Goal: Task Accomplishment & Management: Complete application form

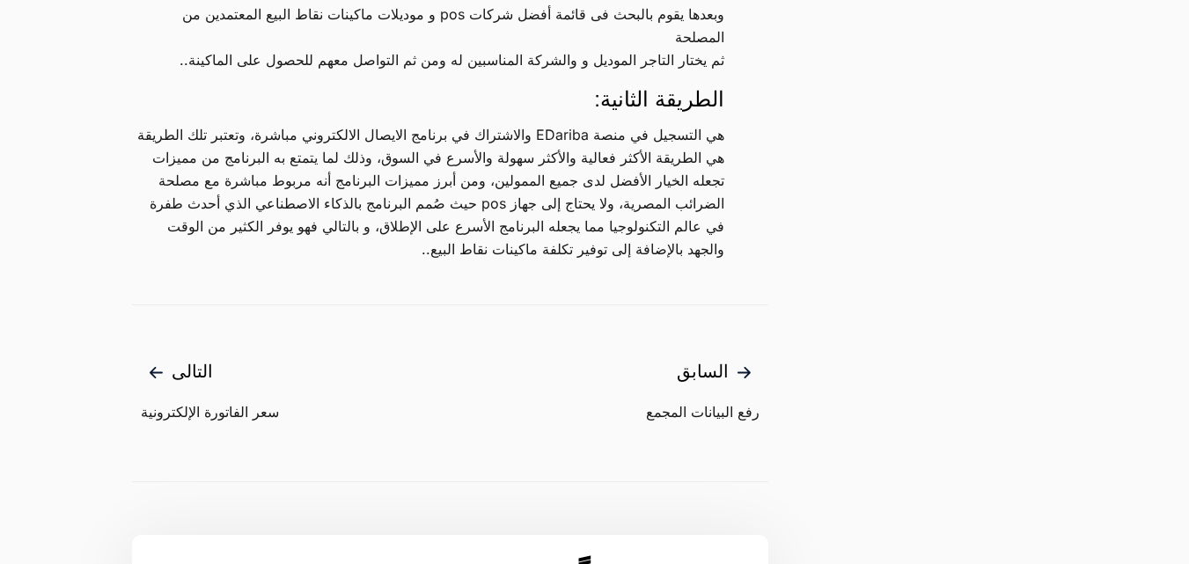
scroll to position [2072, 0]
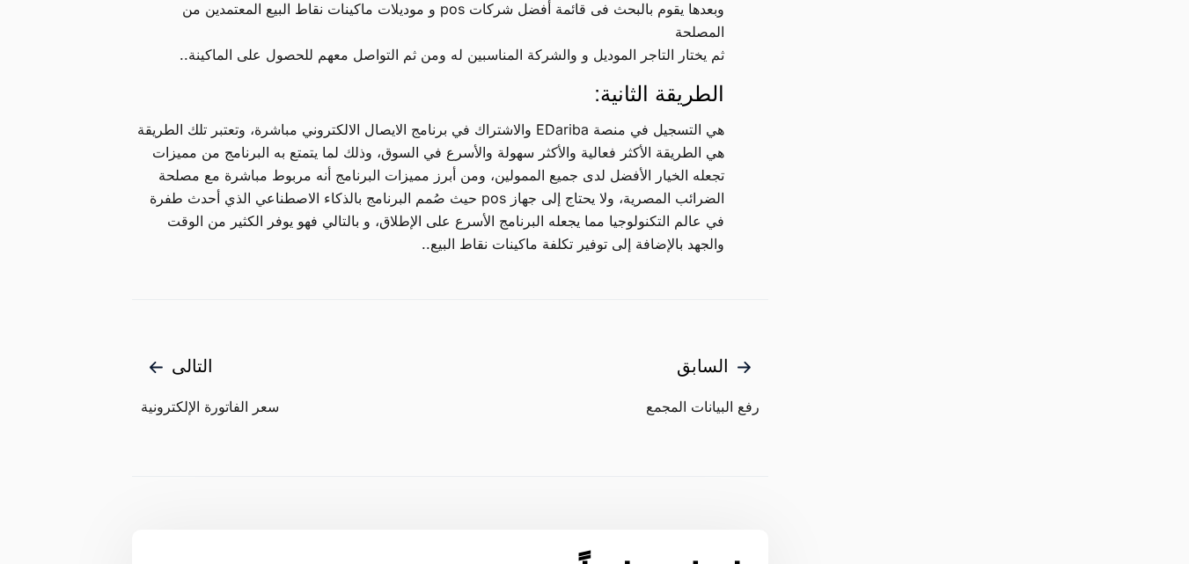
click at [182, 366] on span "التالى" at bounding box center [210, 367] width 138 height 29
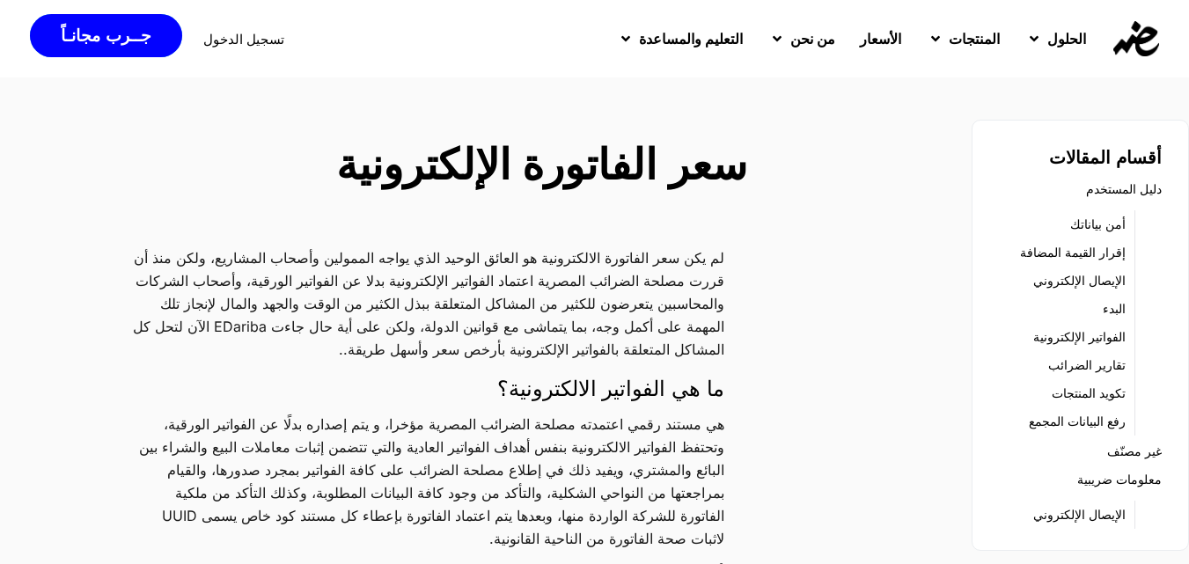
click at [1135, 30] on img at bounding box center [1137, 38] width 46 height 35
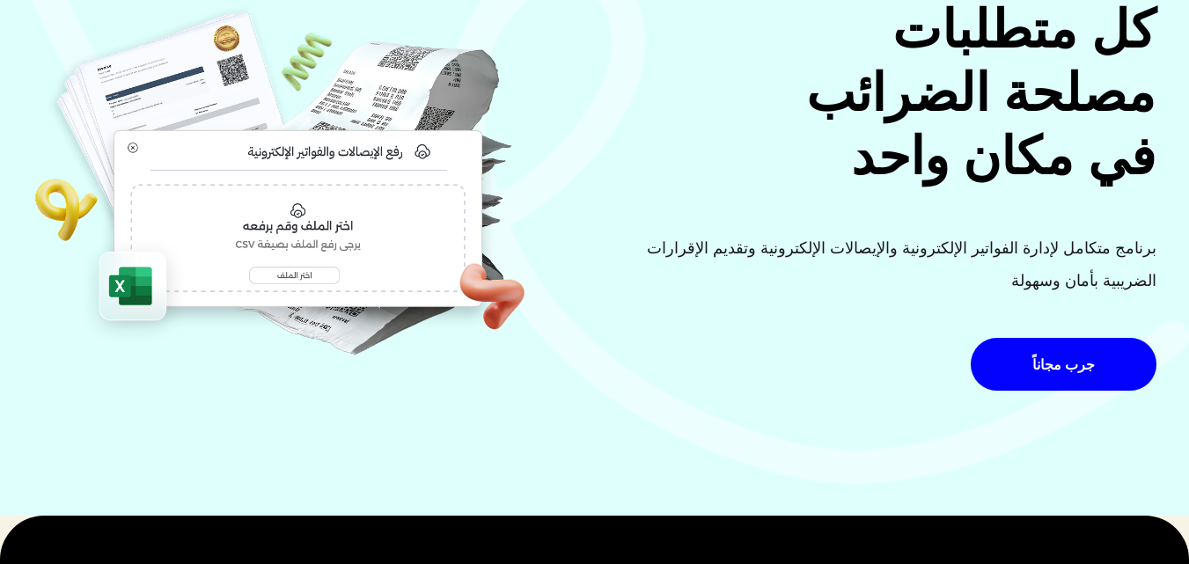
scroll to position [211, 0]
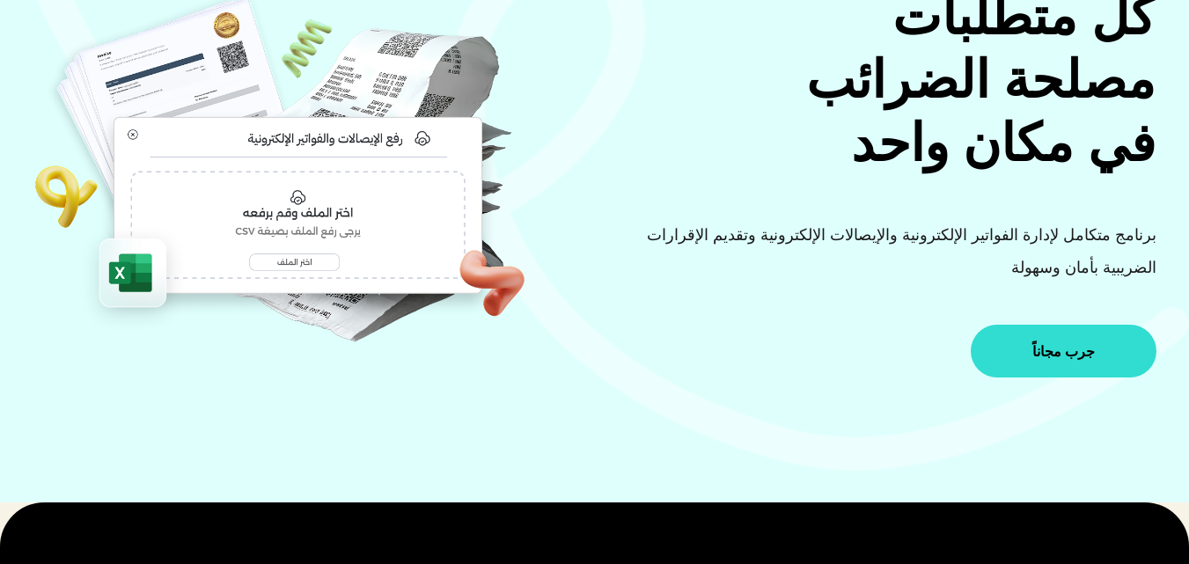
click at [1024, 350] on link "جرب مجاناً" at bounding box center [1064, 351] width 186 height 53
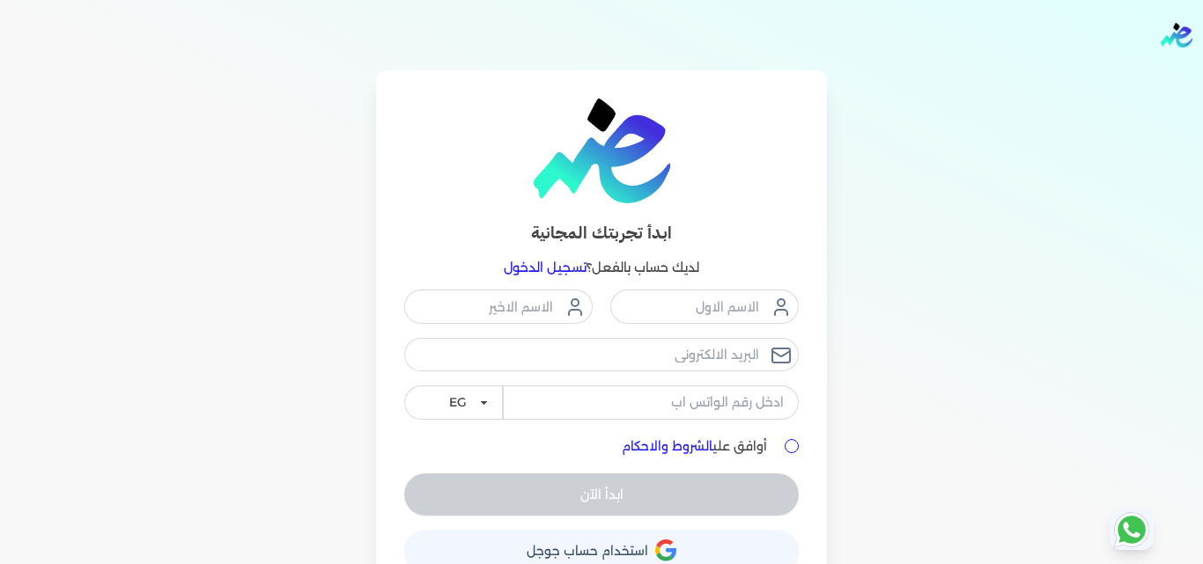
click at [636, 269] on p "لديك حساب بالفعل؟ تسجيل الدخول" at bounding box center [601, 268] width 394 height 23
click at [639, 314] on input "text" at bounding box center [704, 306] width 188 height 33
type input "h"
type input "المركز الطبى"
click at [497, 311] on input "text" at bounding box center [498, 306] width 188 height 33
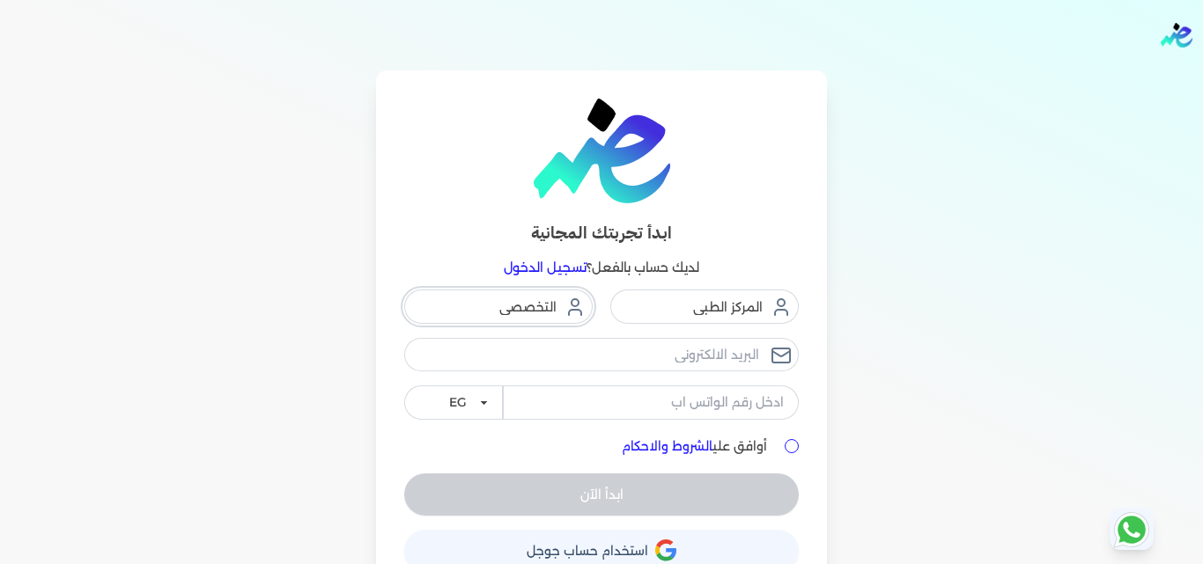
type input "التخصصى"
click at [605, 354] on input "email" at bounding box center [601, 354] width 394 height 33
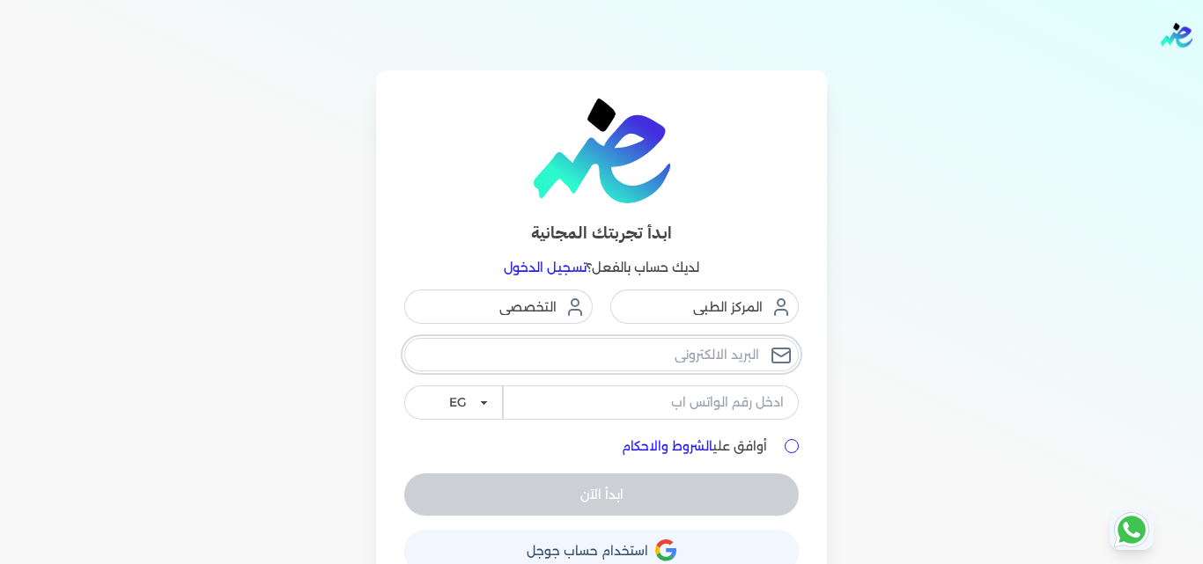
click at [605, 354] on input "email" at bounding box center [601, 354] width 394 height 33
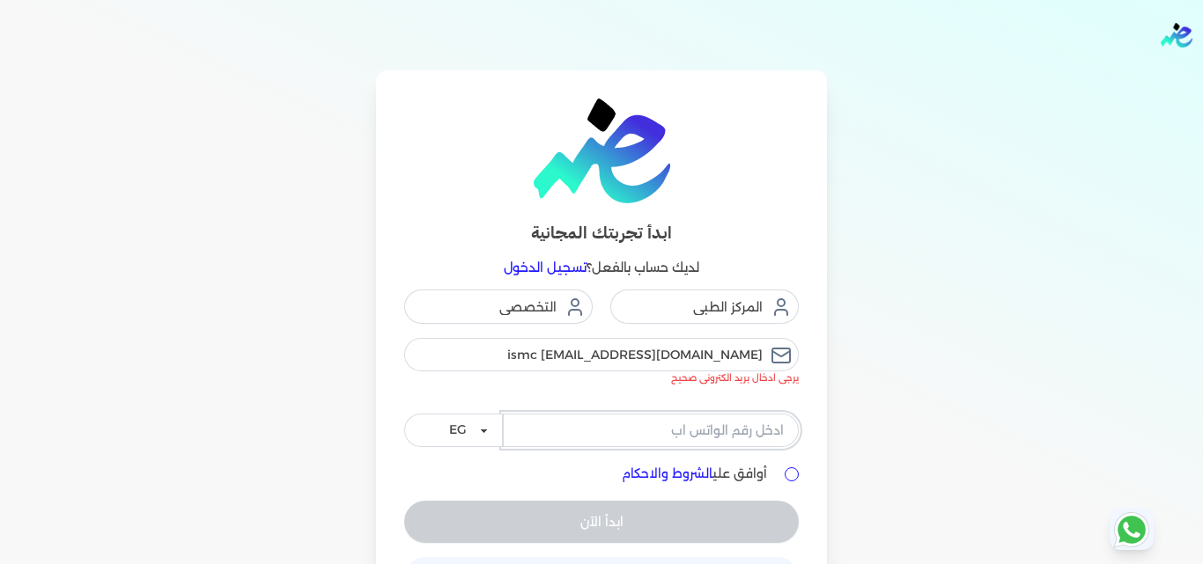
click at [570, 396] on div "المركز الطبى التخصصى ismc [EMAIL_ADDRESS][DOMAIN_NAME] يرجى ادخال بريد الكترونى…" at bounding box center [601, 369] width 394 height 158
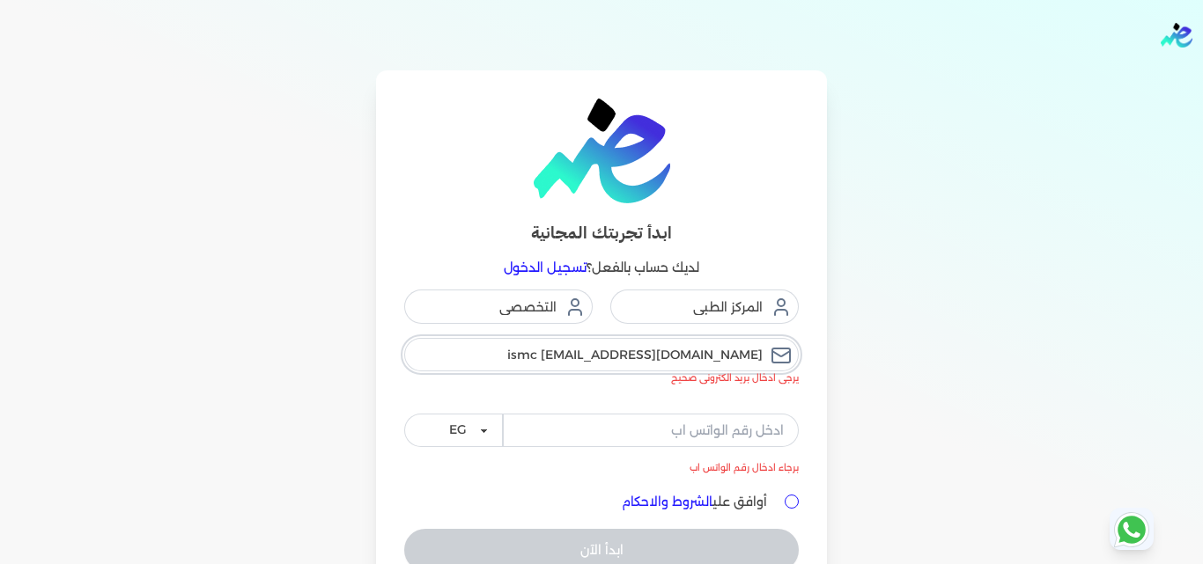
click at [769, 352] on input "ismc [EMAIL_ADDRESS][DOMAIN_NAME]" at bounding box center [601, 354] width 394 height 33
click at [668, 358] on input "ismc [EMAIL_ADDRESS][DOMAIN_NAME]" at bounding box center [601, 354] width 394 height 33
click at [673, 355] on input "ismc [EMAIL_ADDRESS][DOMAIN_NAME]" at bounding box center [601, 354] width 394 height 33
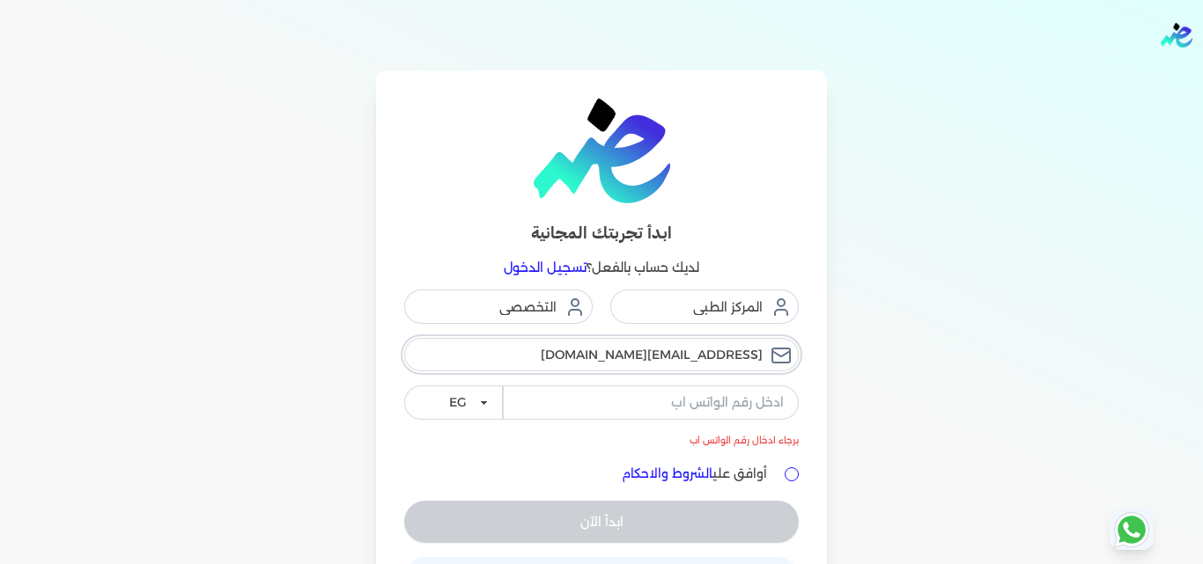
type input "[EMAIL_ADDRESS][DOMAIN_NAME]"
click at [690, 400] on input "tel" at bounding box center [651, 402] width 296 height 33
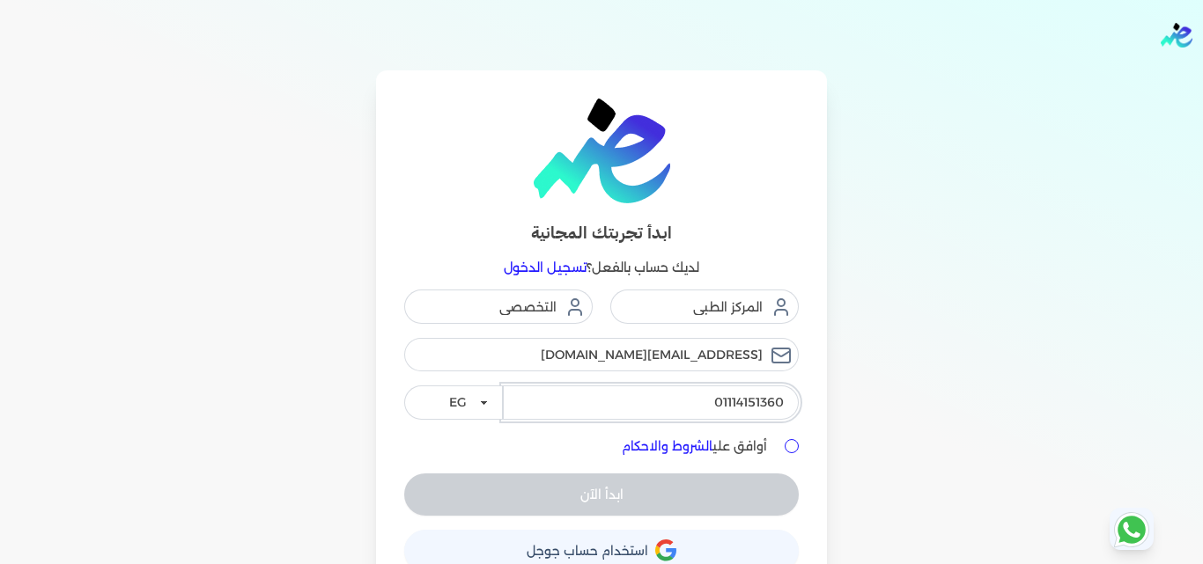
type input "01114151360"
click at [790, 446] on input "أوافق علي الشروط والاحكام" at bounding box center [791, 446] width 14 height 14
checkbox input "true"
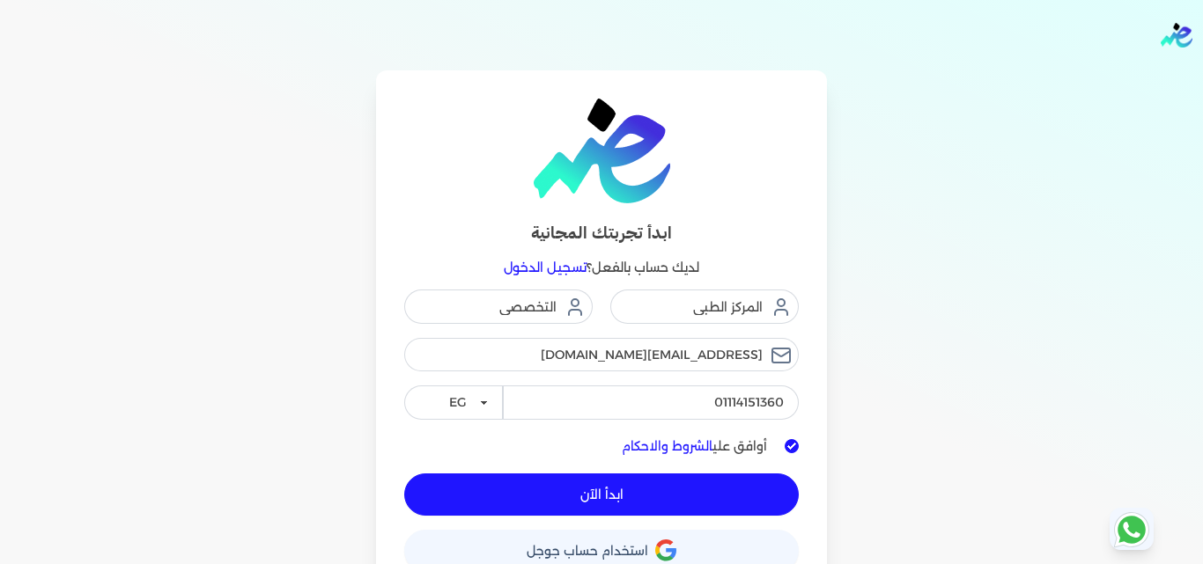
click at [707, 477] on button "ابدأ الآن" at bounding box center [601, 495] width 394 height 42
